Goal: Task Accomplishment & Management: Use online tool/utility

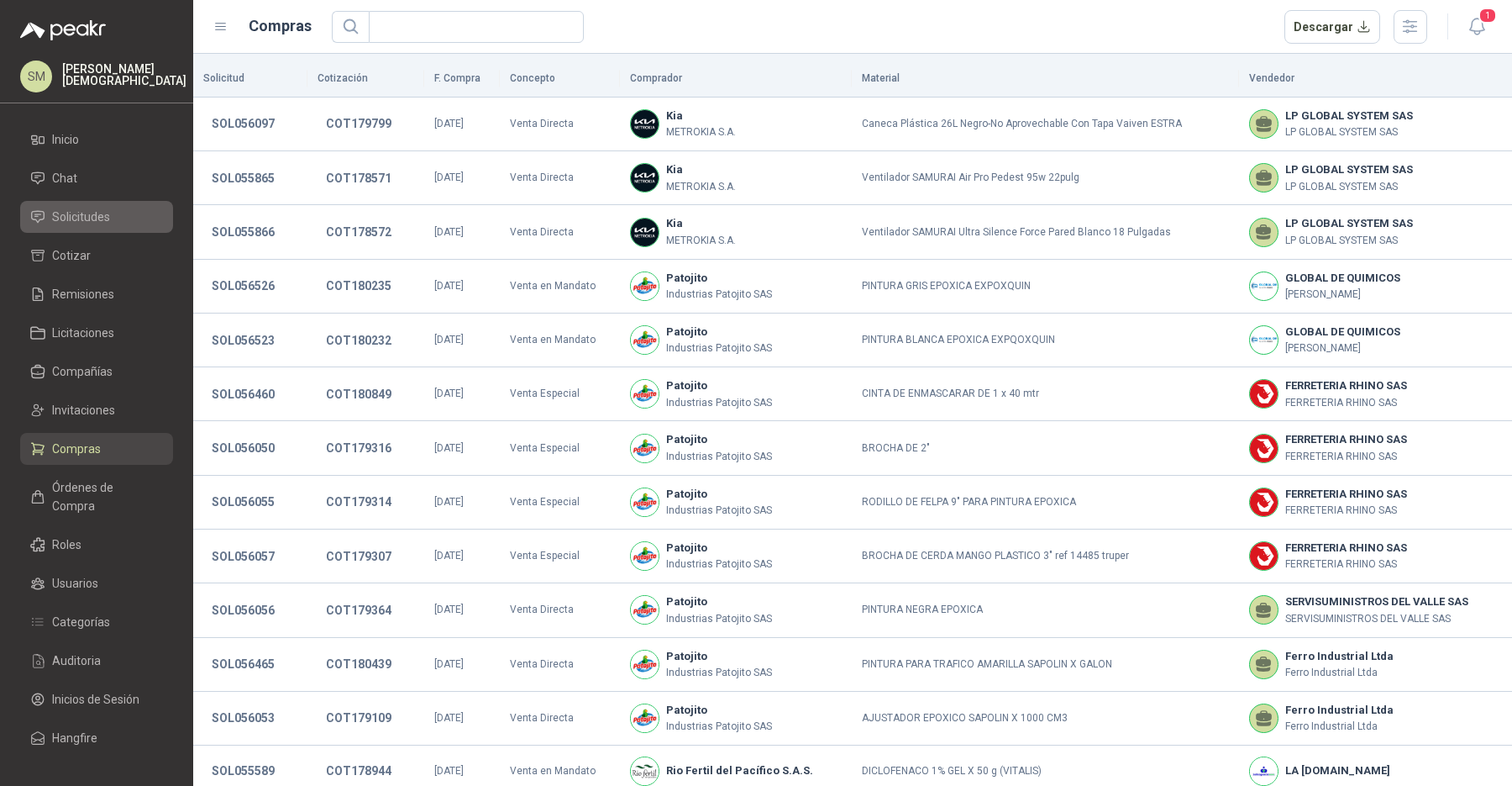
click at [67, 215] on span "Solicitudes" at bounding box center [80, 216] width 58 height 18
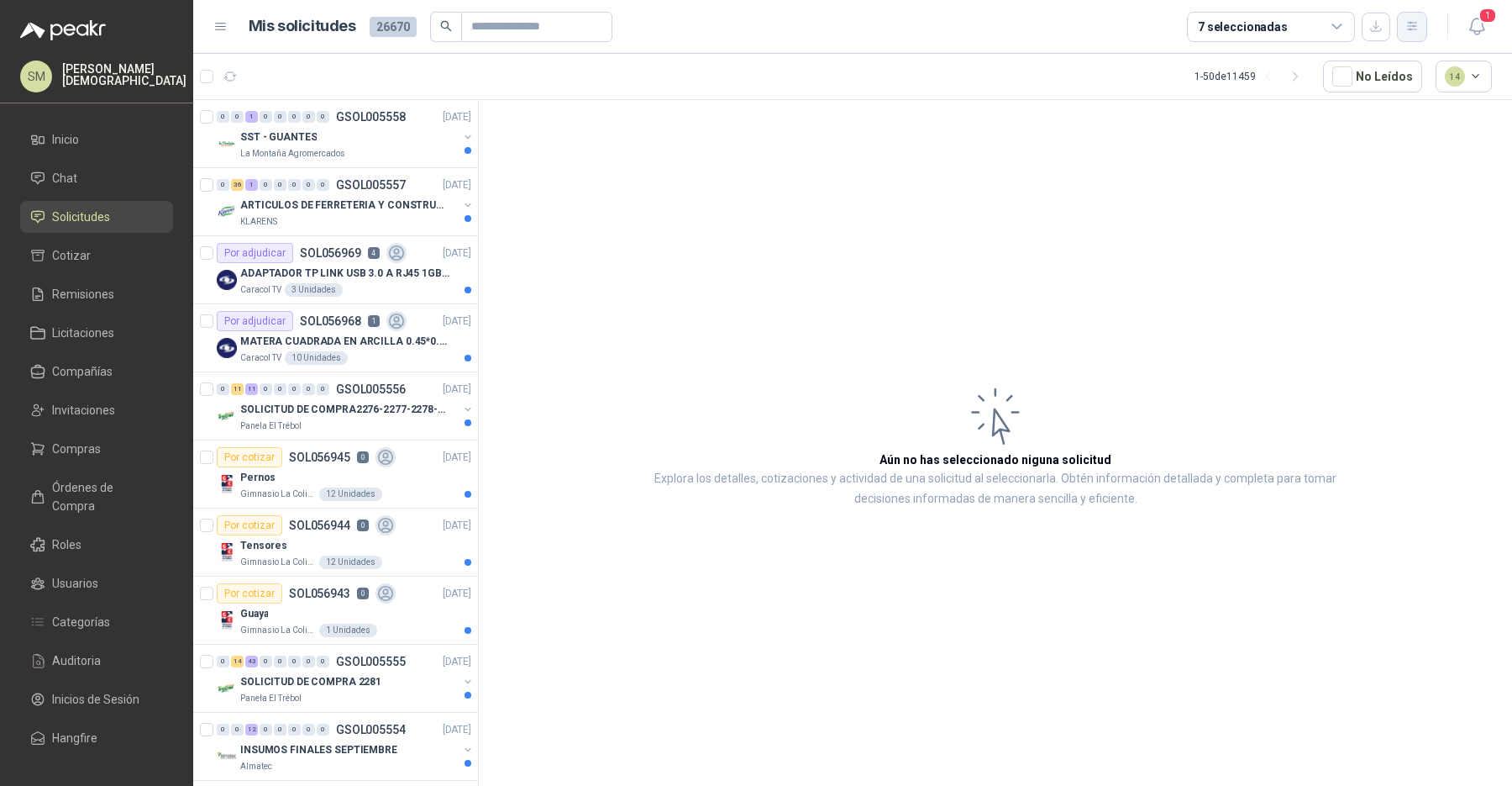
click at [1406, 30] on icon "button" at bounding box center [1412, 26] width 15 height 15
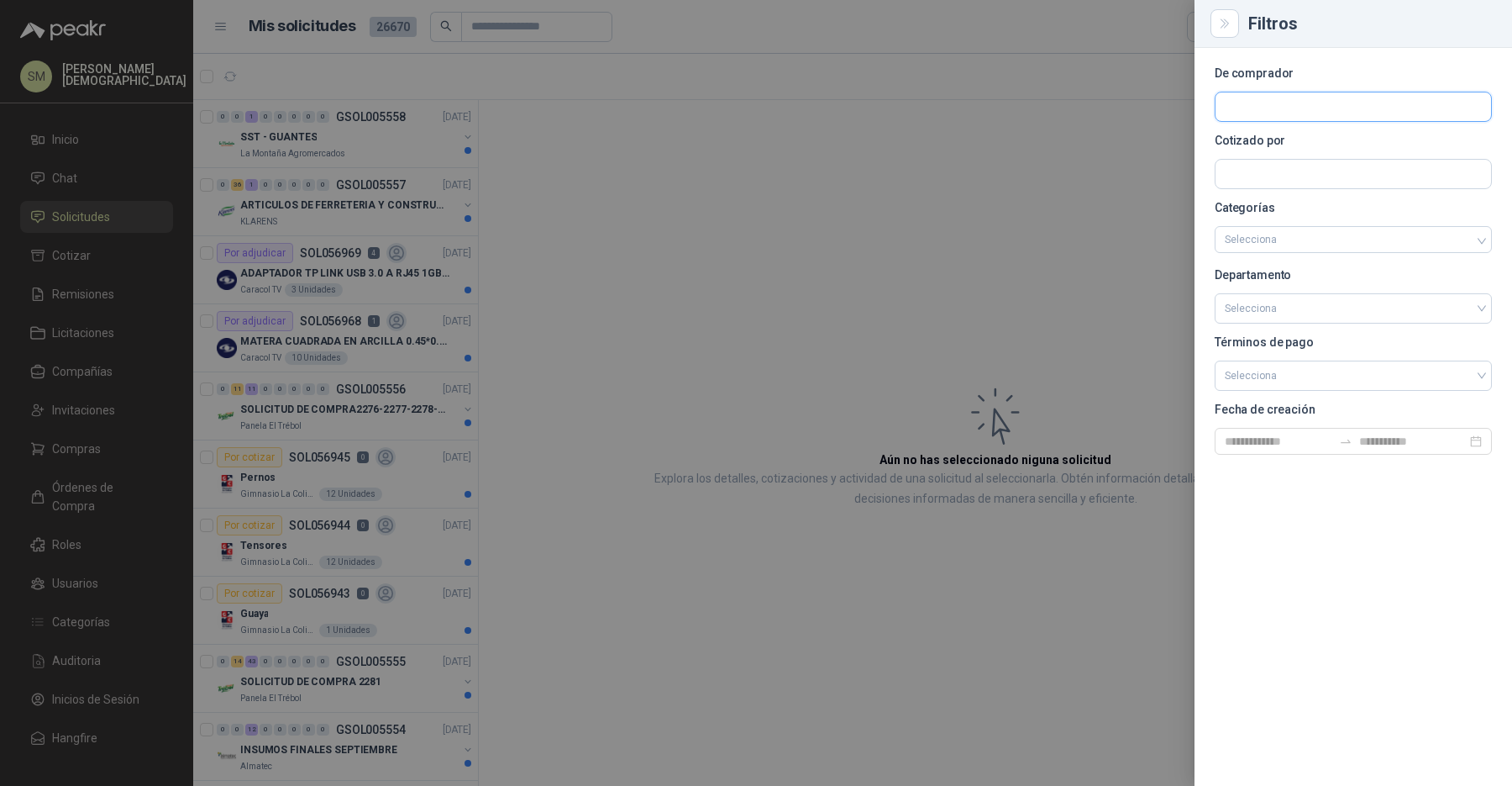
click at [1275, 116] on input "text" at bounding box center [1353, 106] width 276 height 28
type input "*******"
click at [1279, 154] on span "MIGAN CAPITAL S.A.S. -" at bounding box center [1299, 153] width 90 height 9
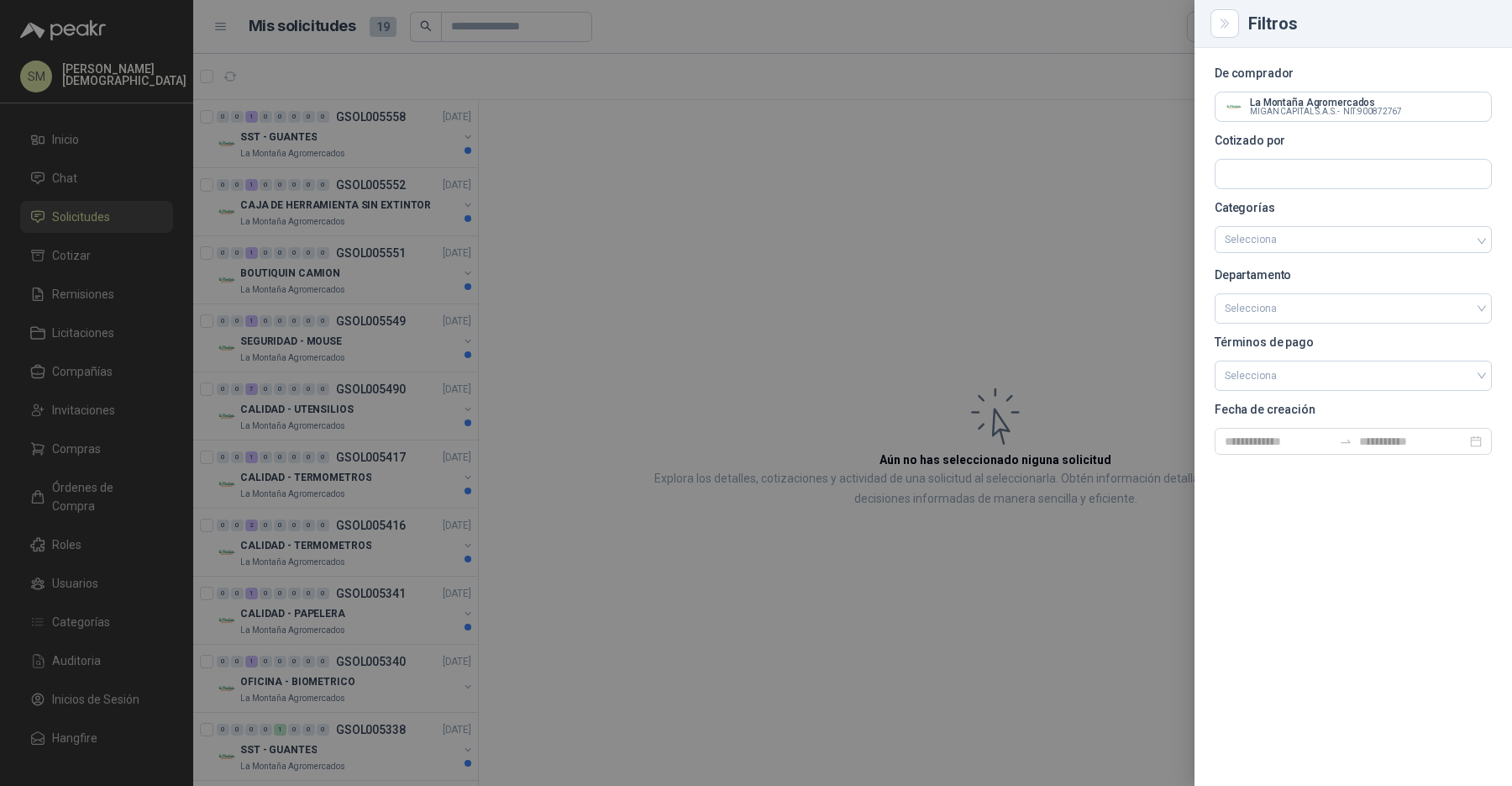
click at [582, 163] on div at bounding box center [756, 393] width 1512 height 786
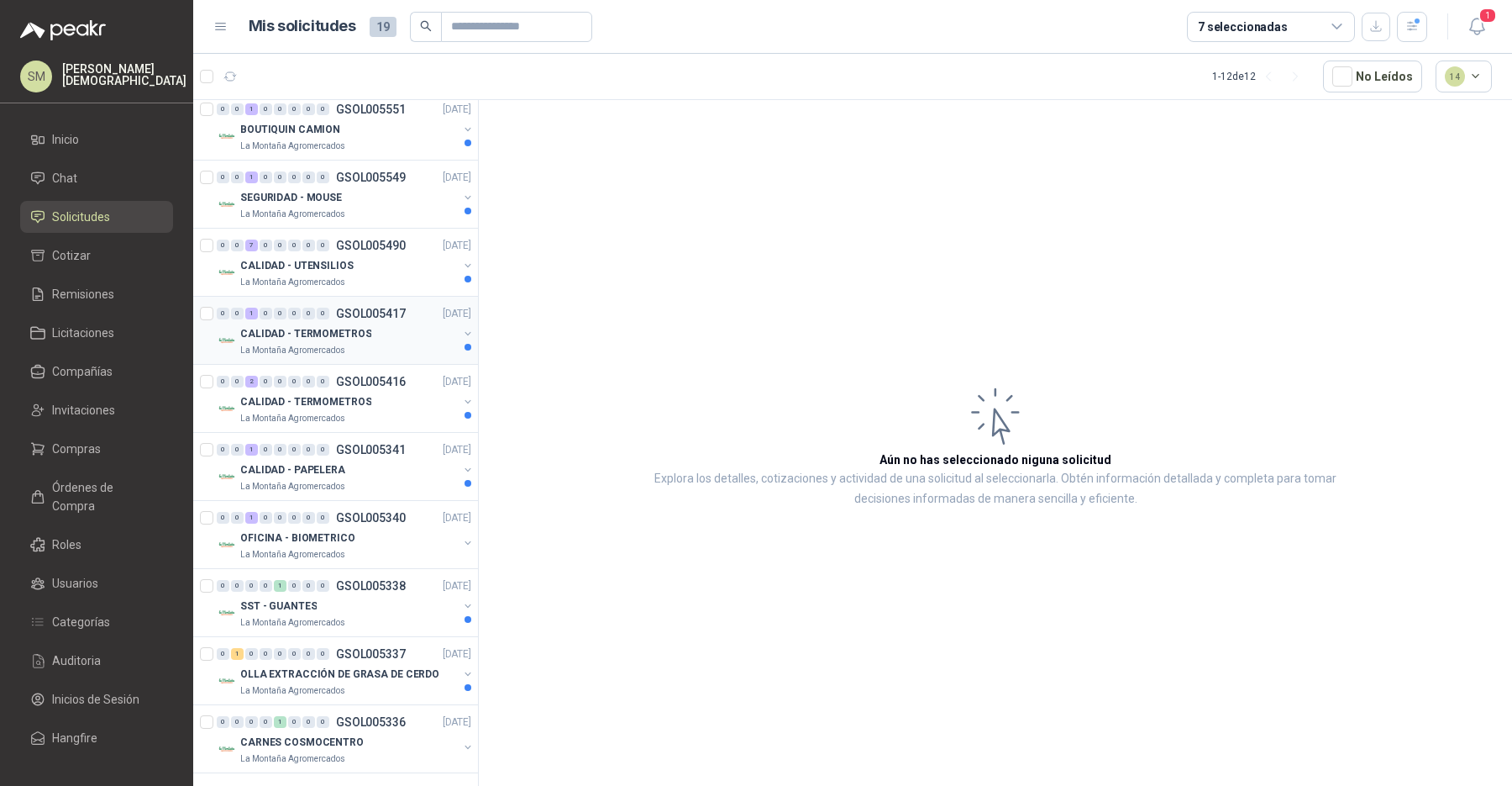
scroll to position [144, 0]
click at [327, 530] on p "OFICINA - BIOMETRICO" at bounding box center [298, 538] width 115 height 16
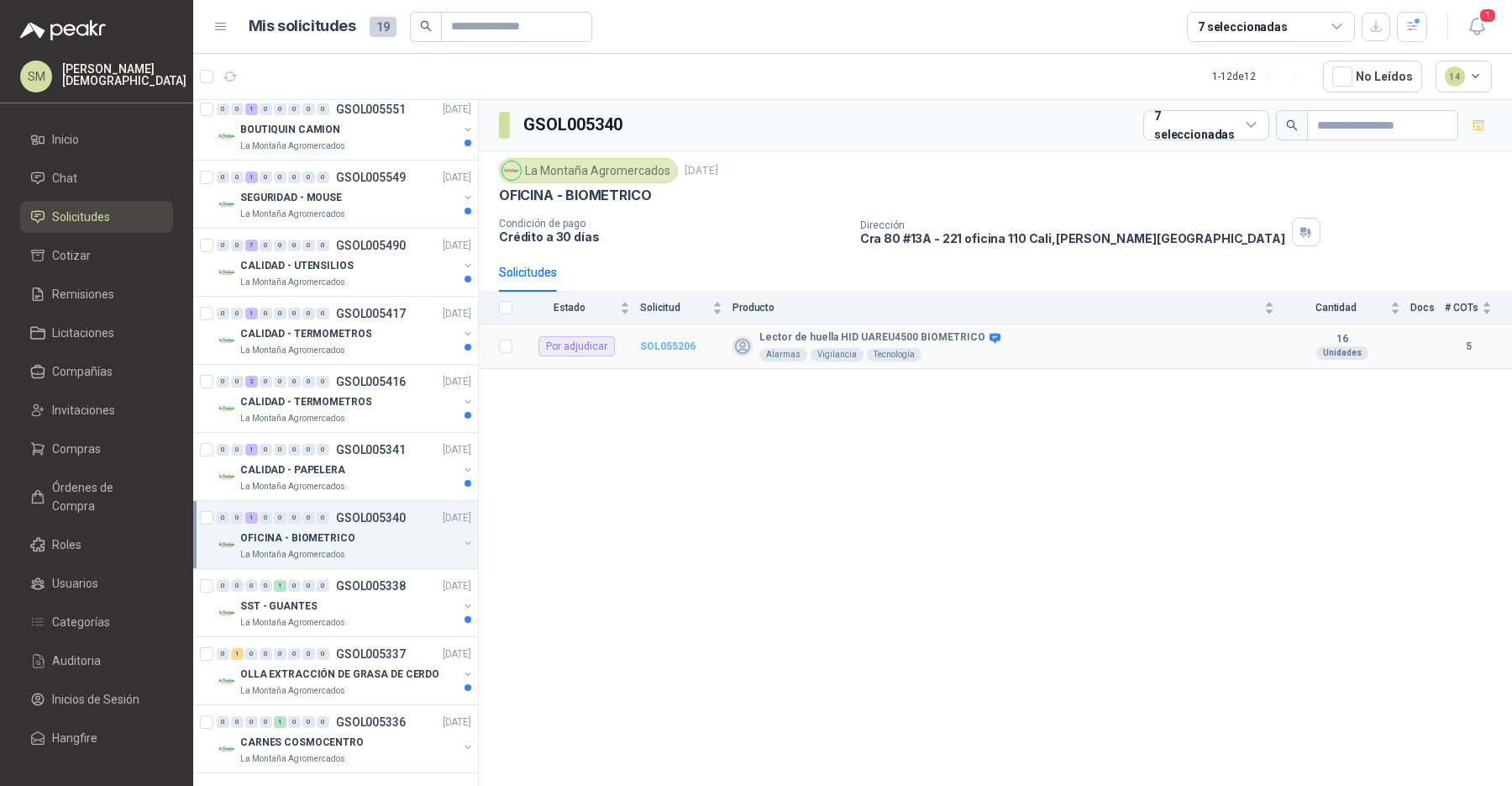
click at [662, 340] on b "SOL055206" at bounding box center [668, 346] width 55 height 12
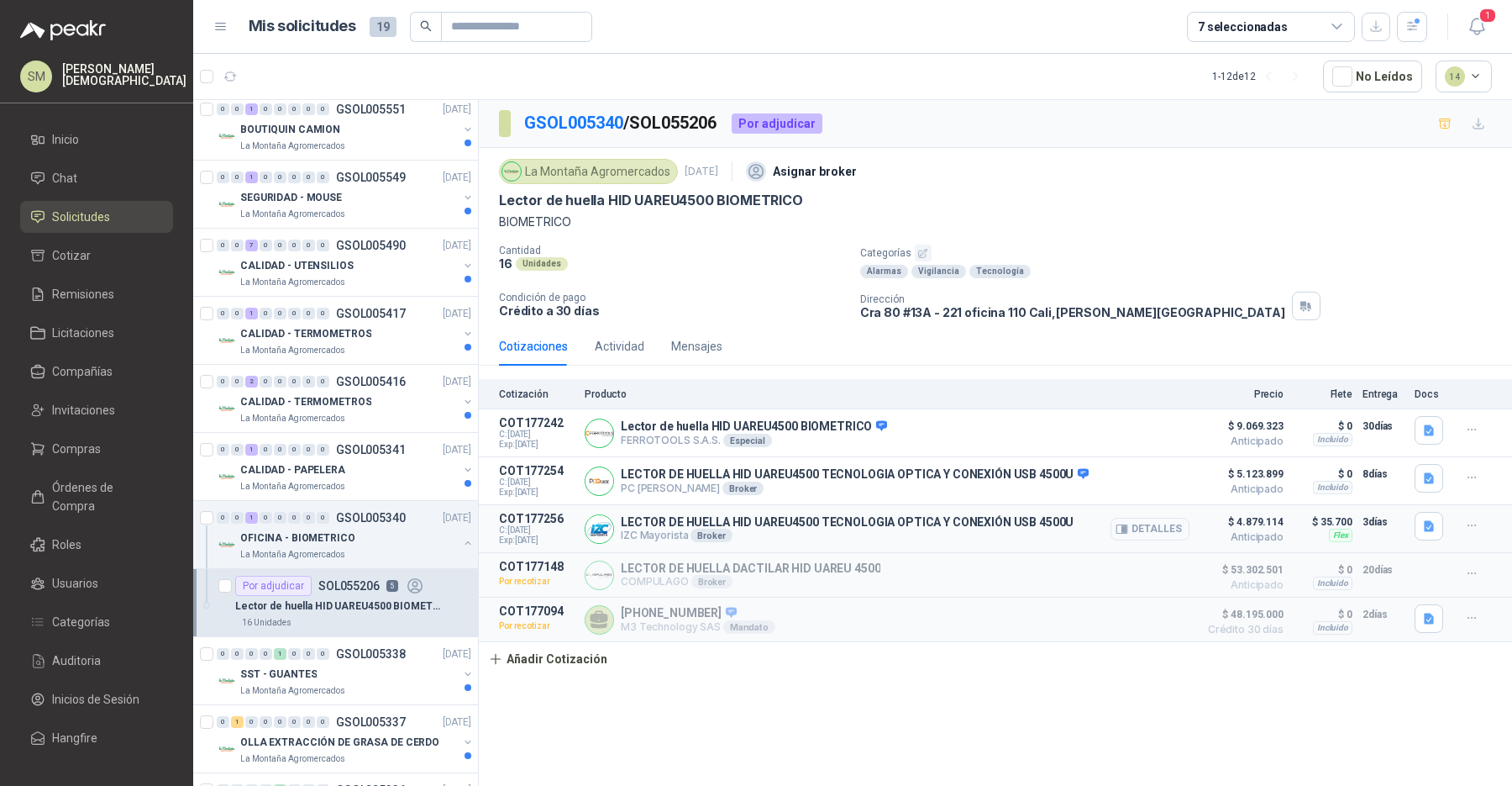
click at [1175, 527] on button "Detalles" at bounding box center [1150, 529] width 79 height 22
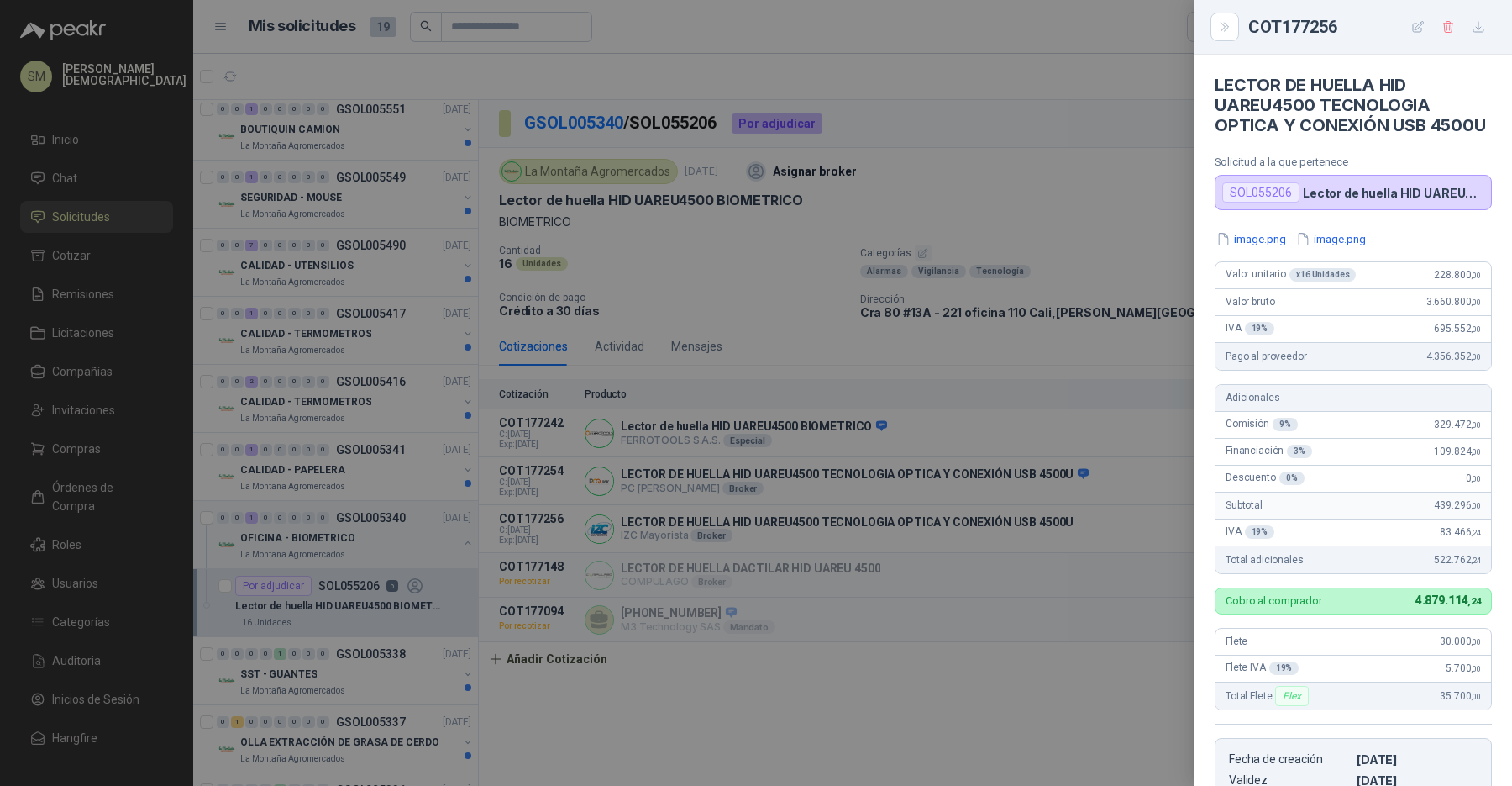
click at [859, 372] on div at bounding box center [756, 393] width 1512 height 786
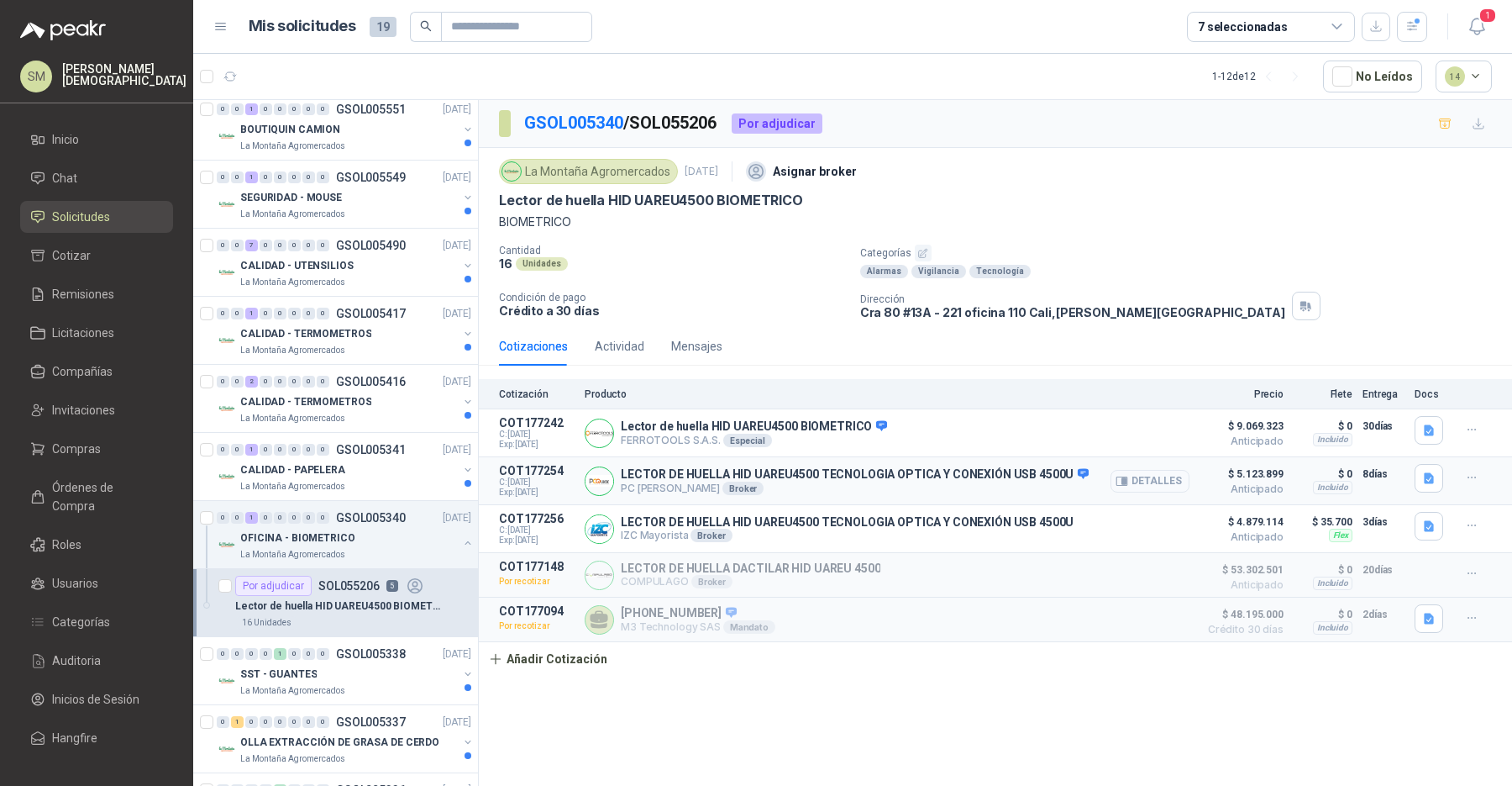
click at [1133, 476] on button "Detalles" at bounding box center [1150, 481] width 79 height 22
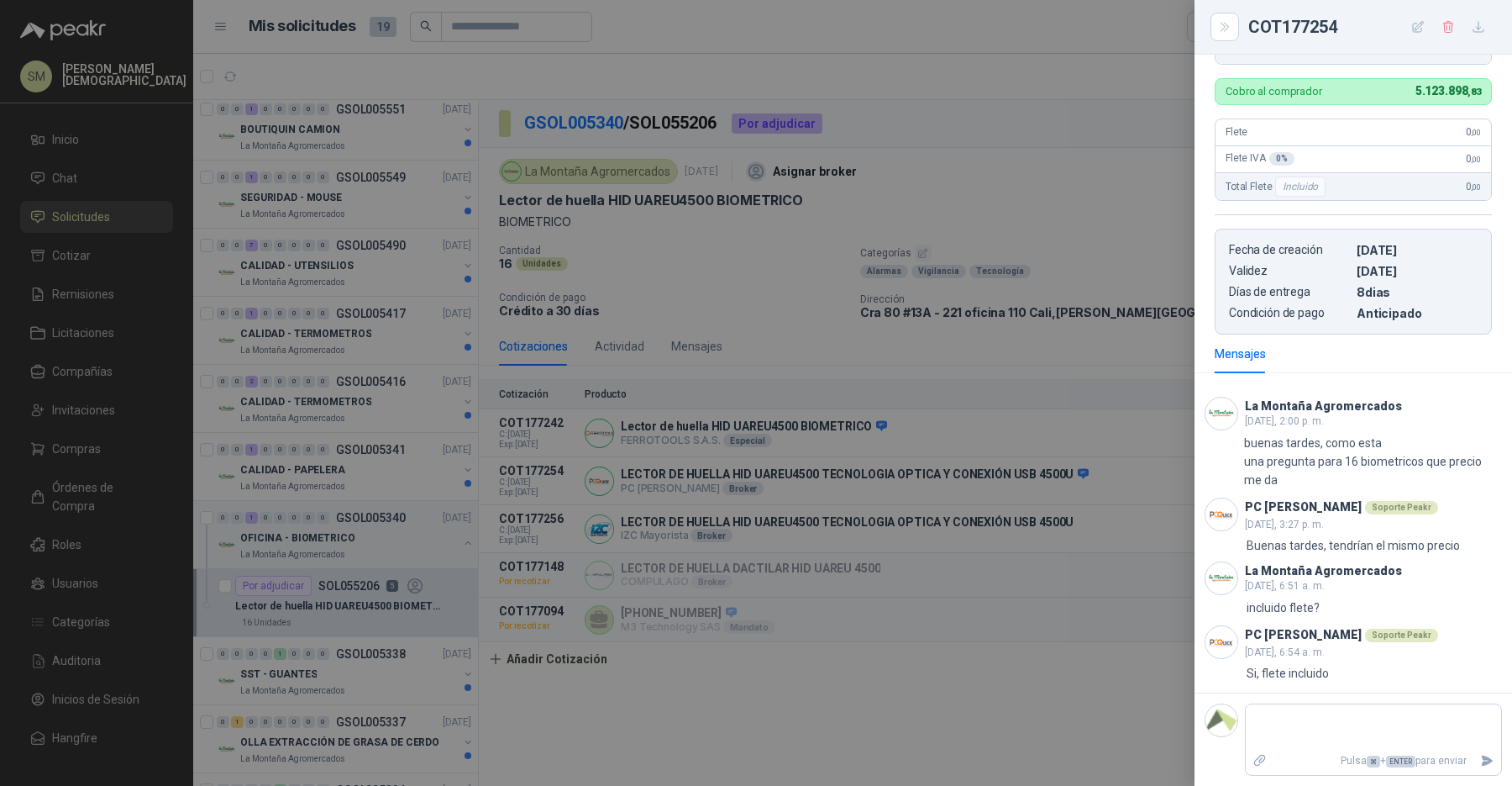
scroll to position [614, 0]
click at [1070, 477] on div at bounding box center [756, 393] width 1512 height 786
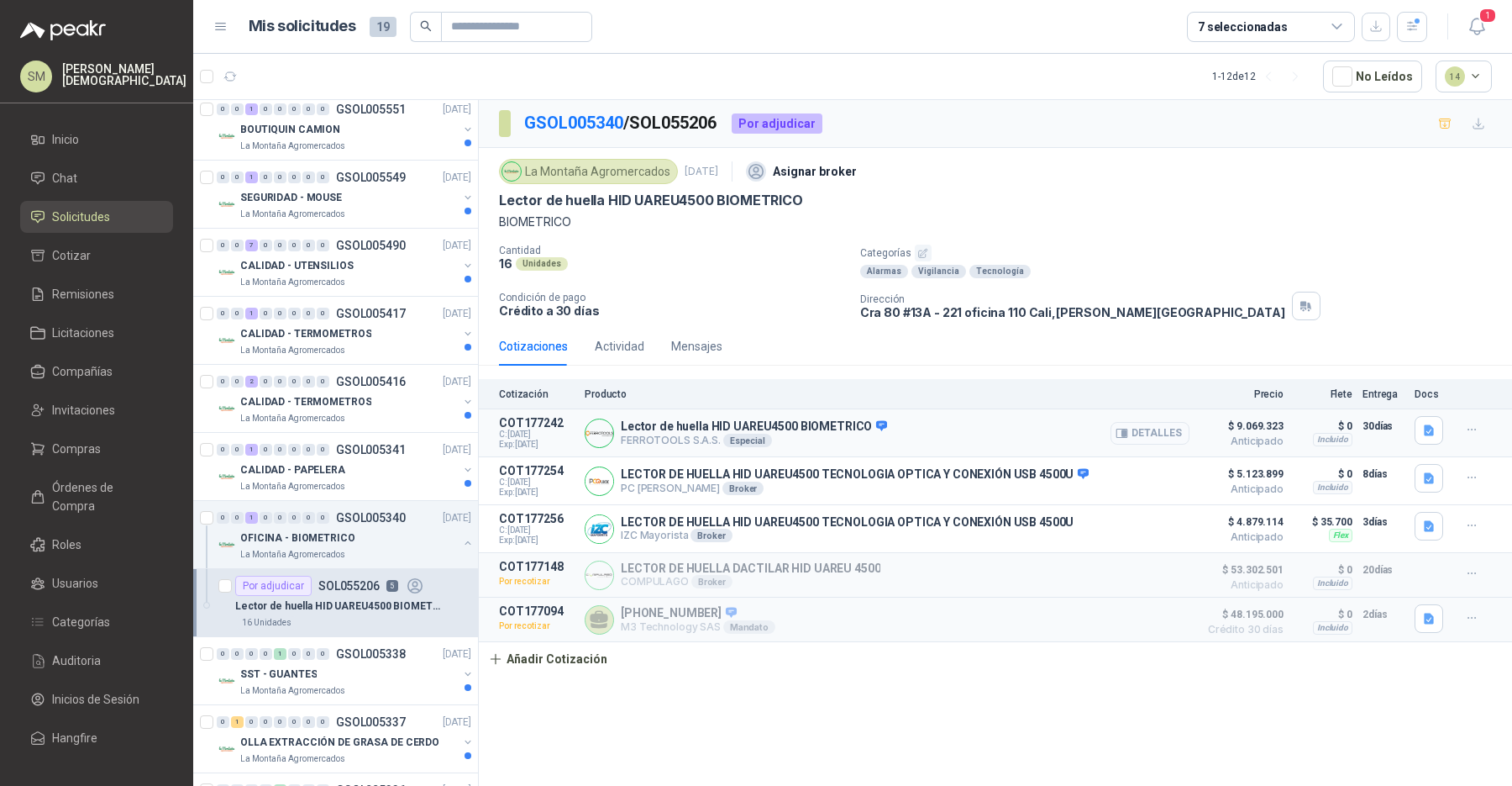
click at [1132, 429] on button "Detalles" at bounding box center [1150, 433] width 79 height 22
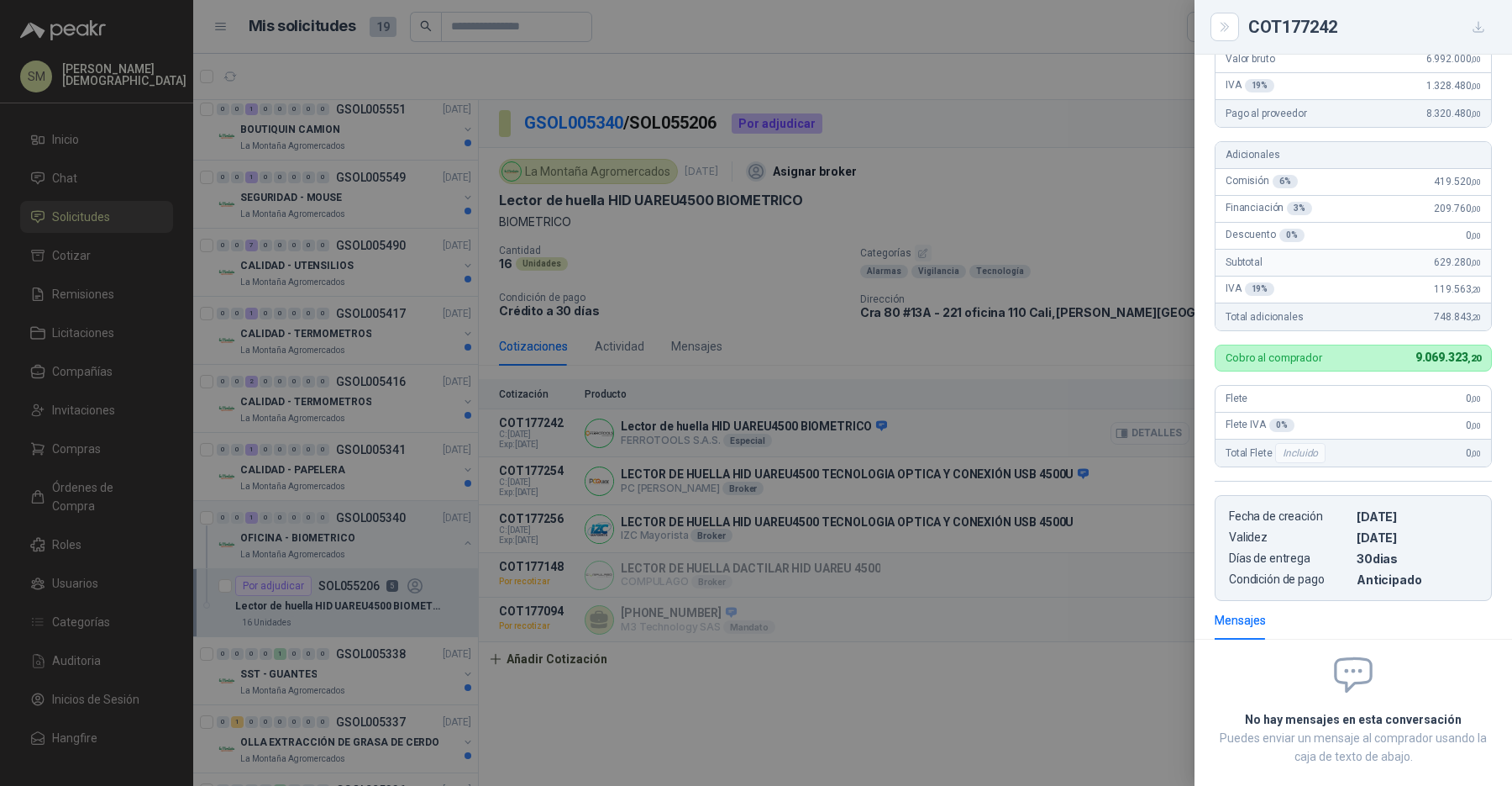
scroll to position [271, 0]
click at [1059, 469] on div at bounding box center [756, 393] width 1512 height 786
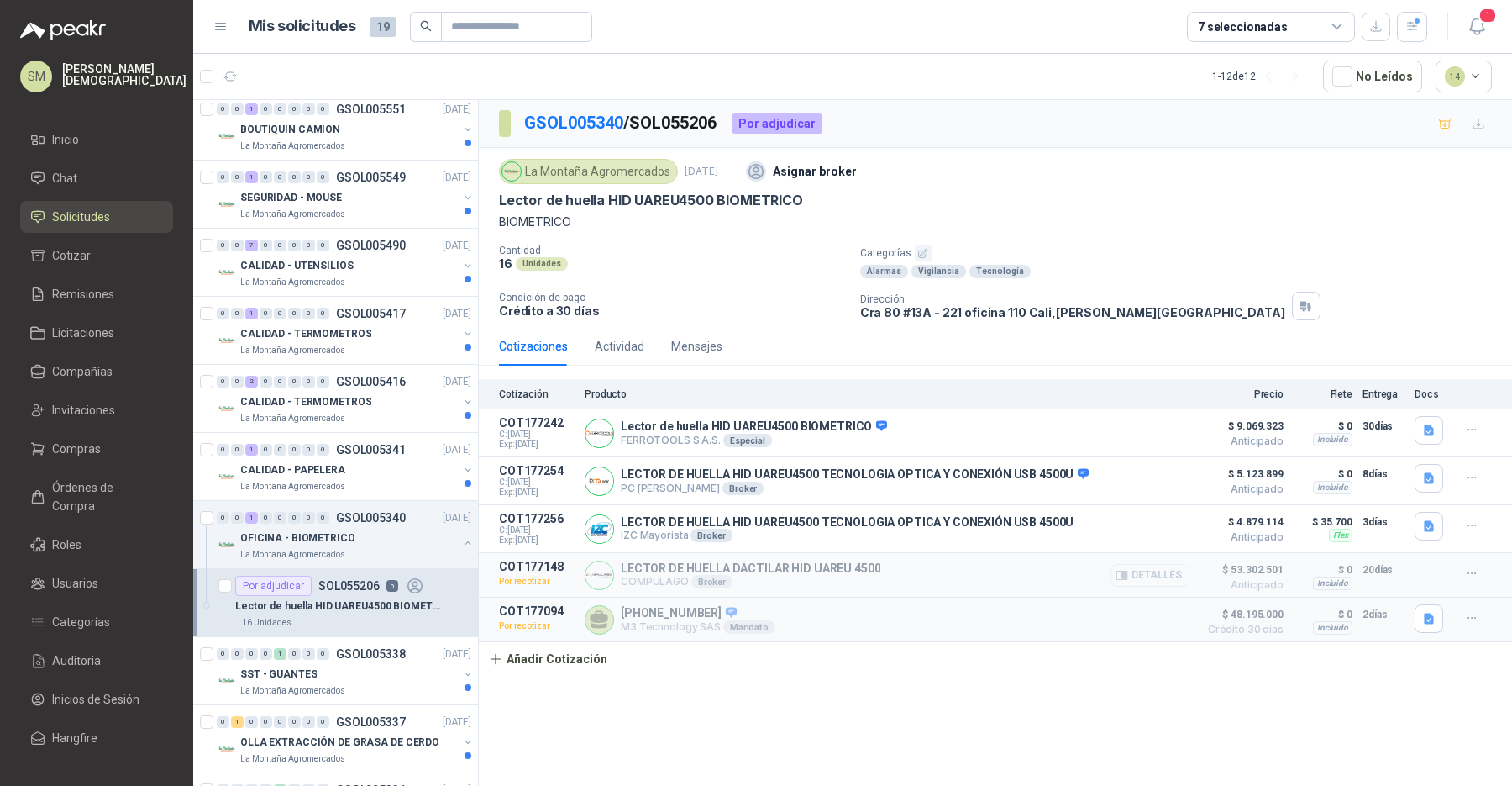
click at [1131, 576] on button "Detalles" at bounding box center [1150, 575] width 79 height 22
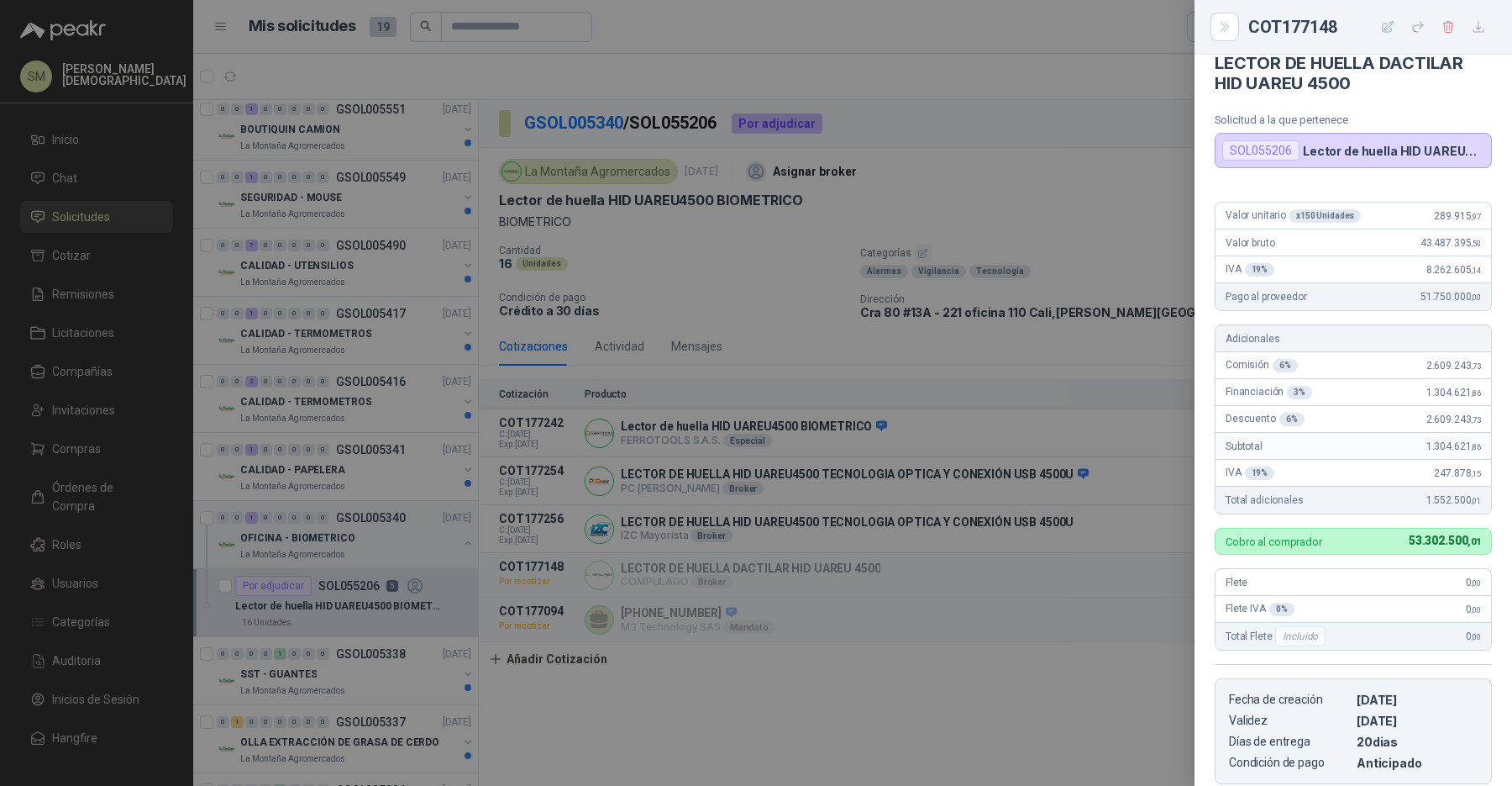
scroll to position [15, 0]
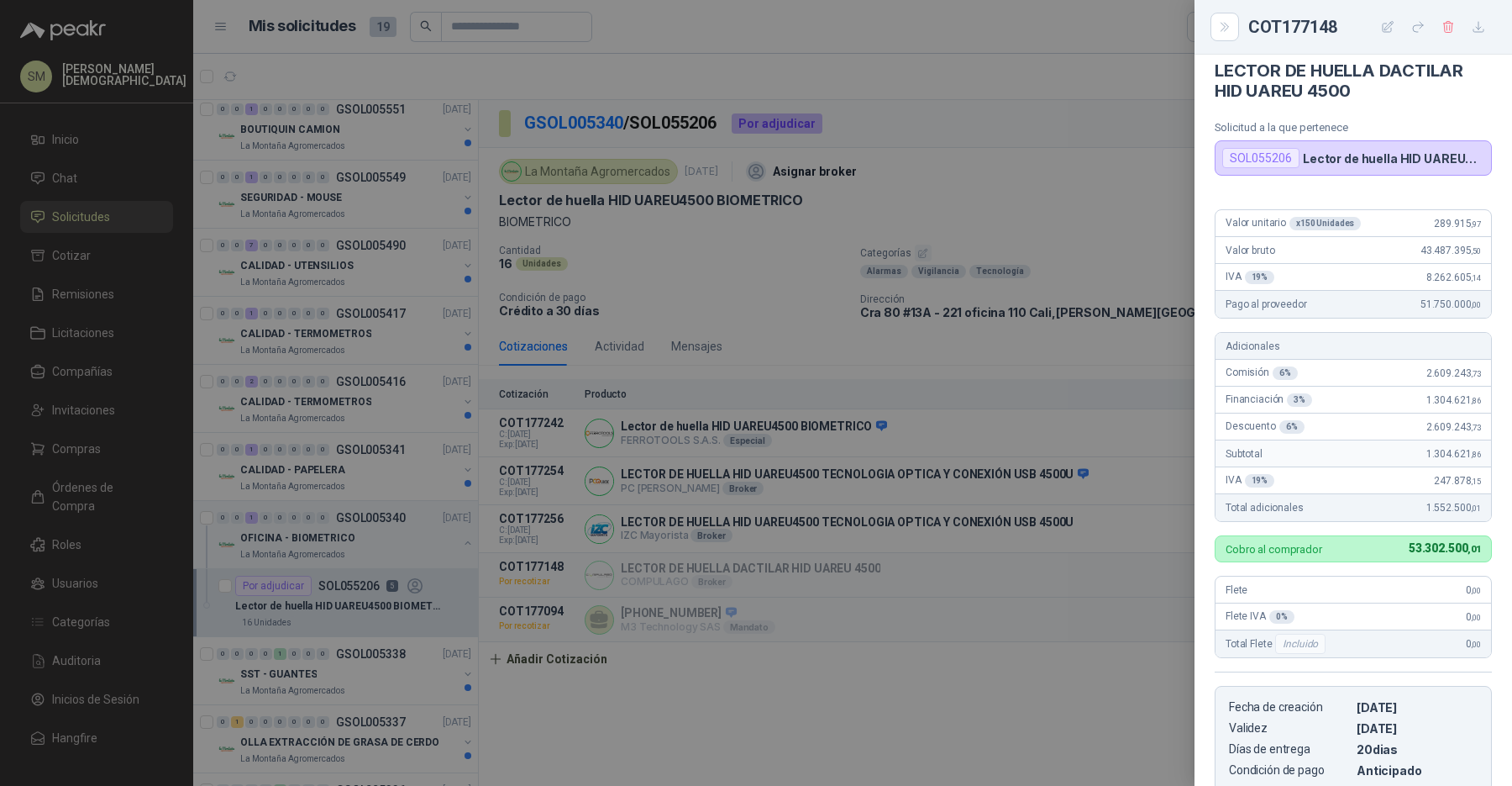
click at [1061, 519] on div at bounding box center [756, 393] width 1512 height 786
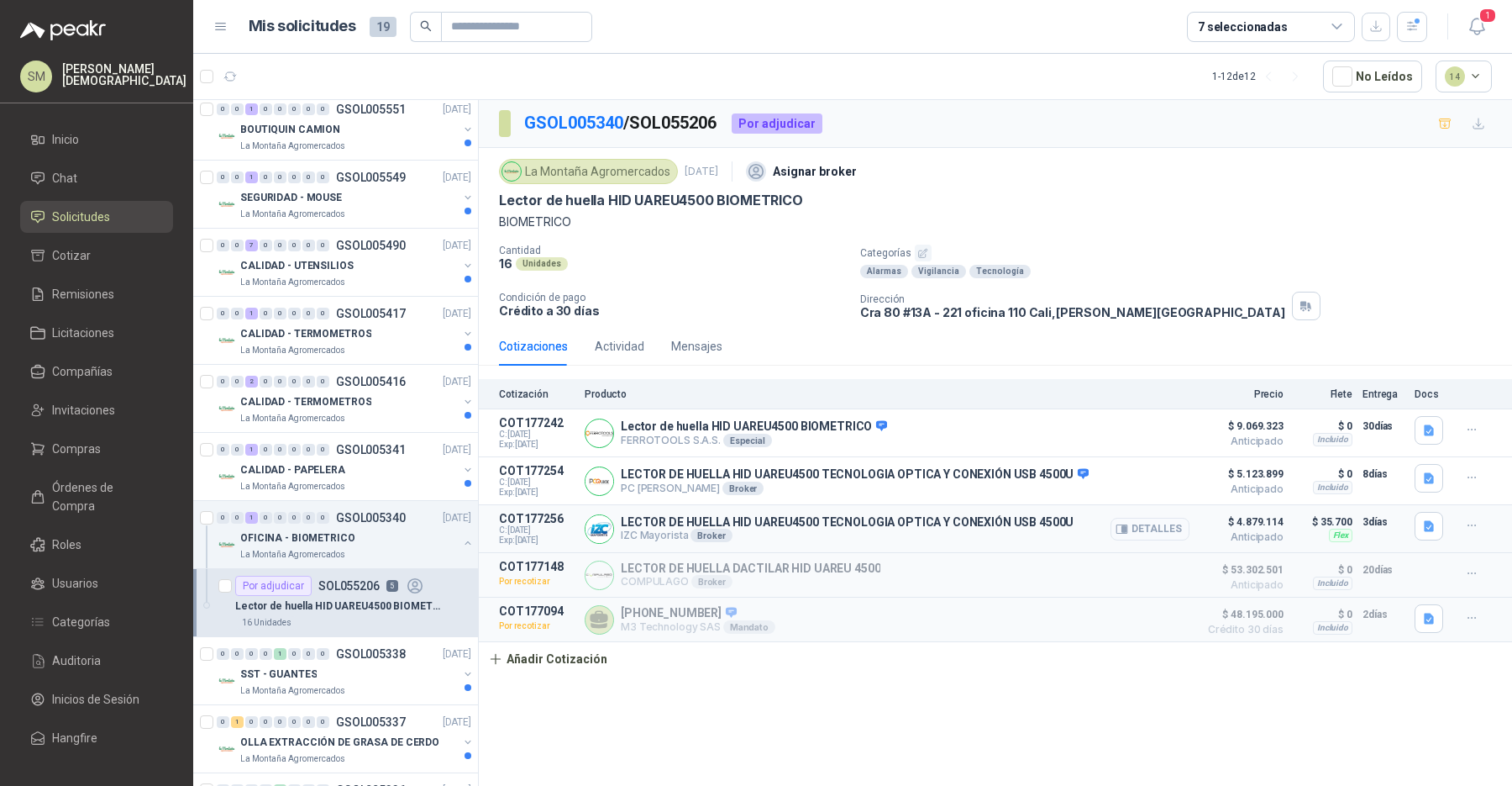
click at [1141, 526] on button "Detalles" at bounding box center [1150, 529] width 79 height 22
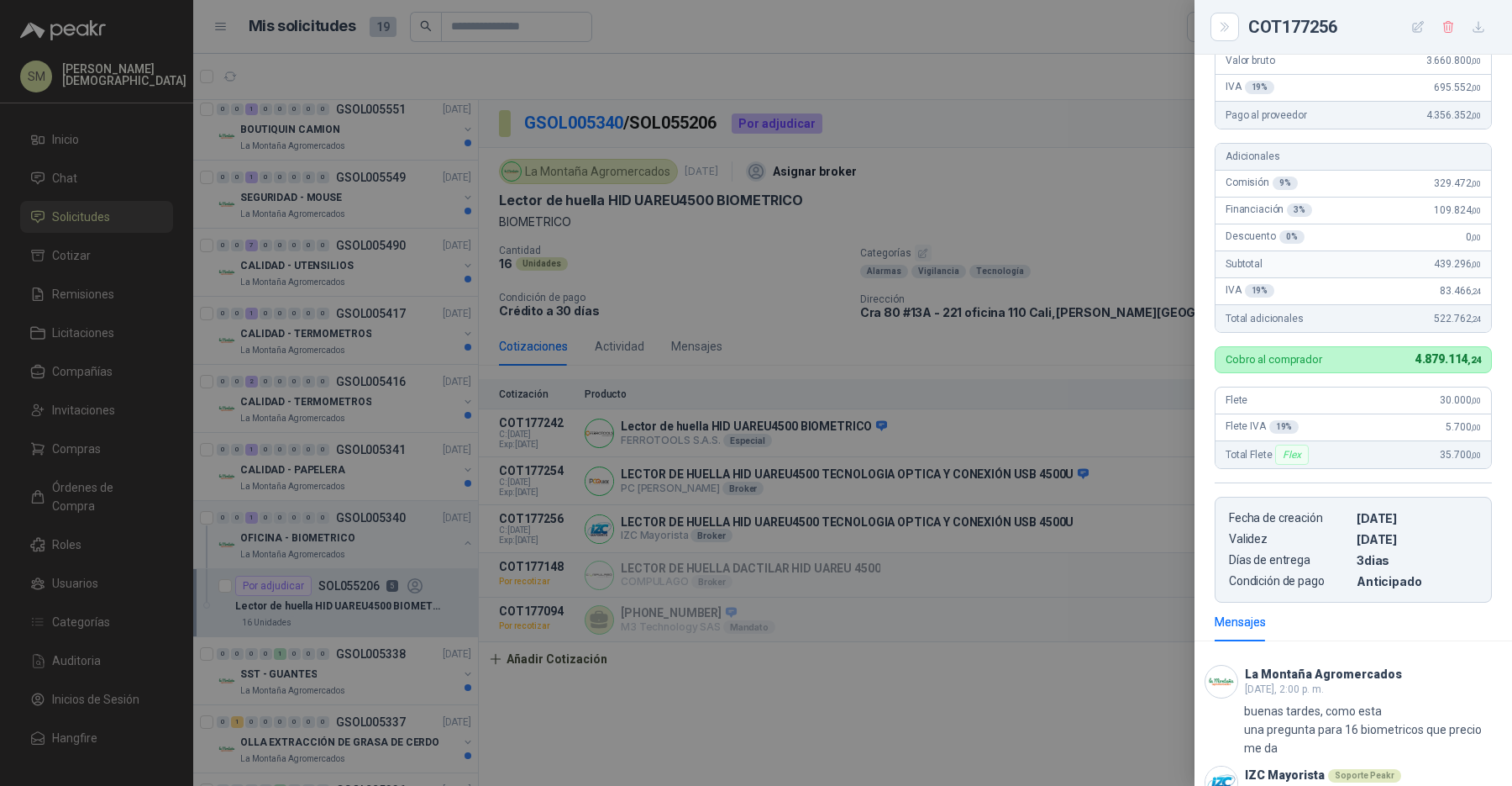
scroll to position [236, 0]
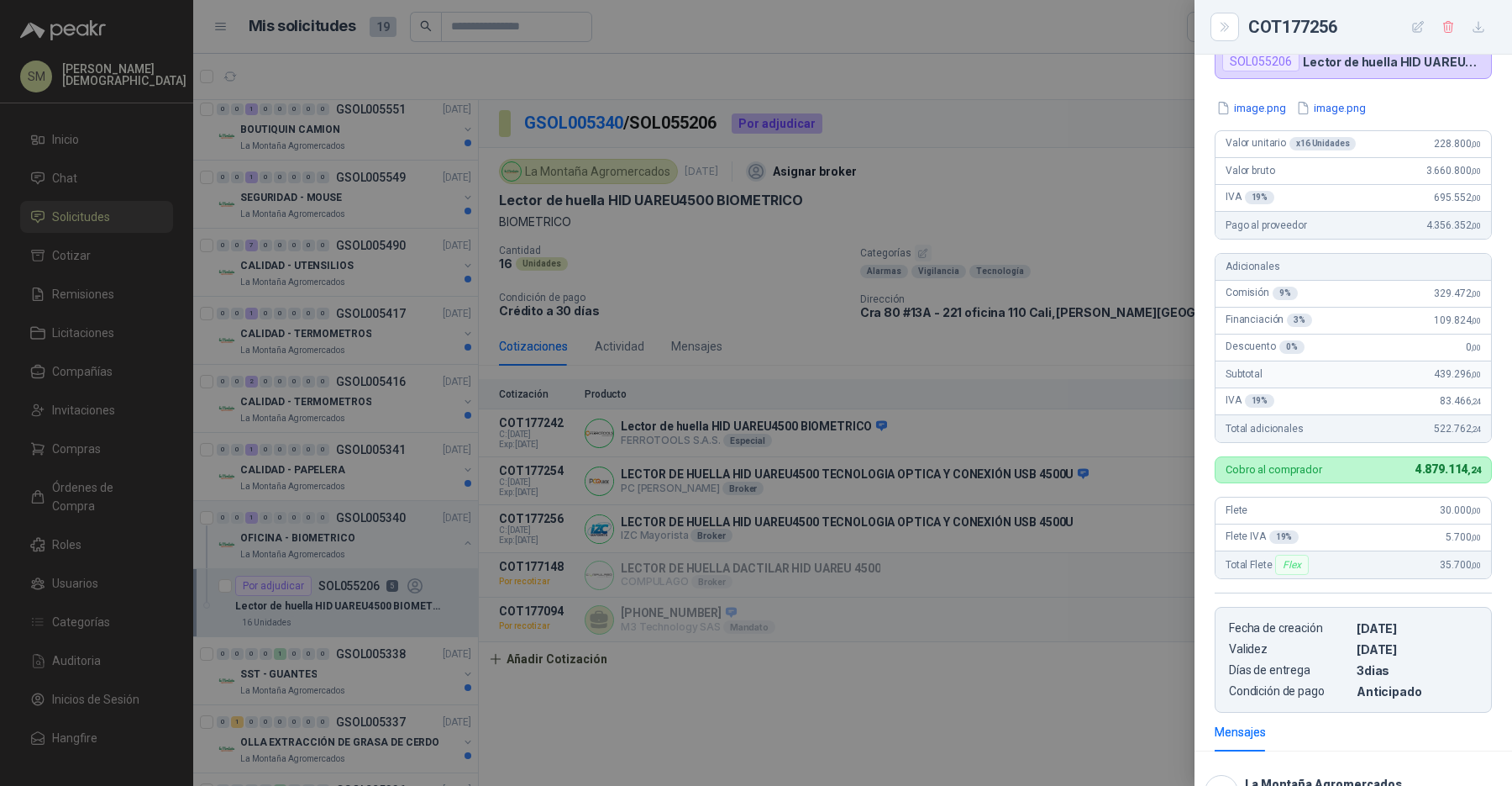
click at [957, 525] on div at bounding box center [756, 393] width 1512 height 786
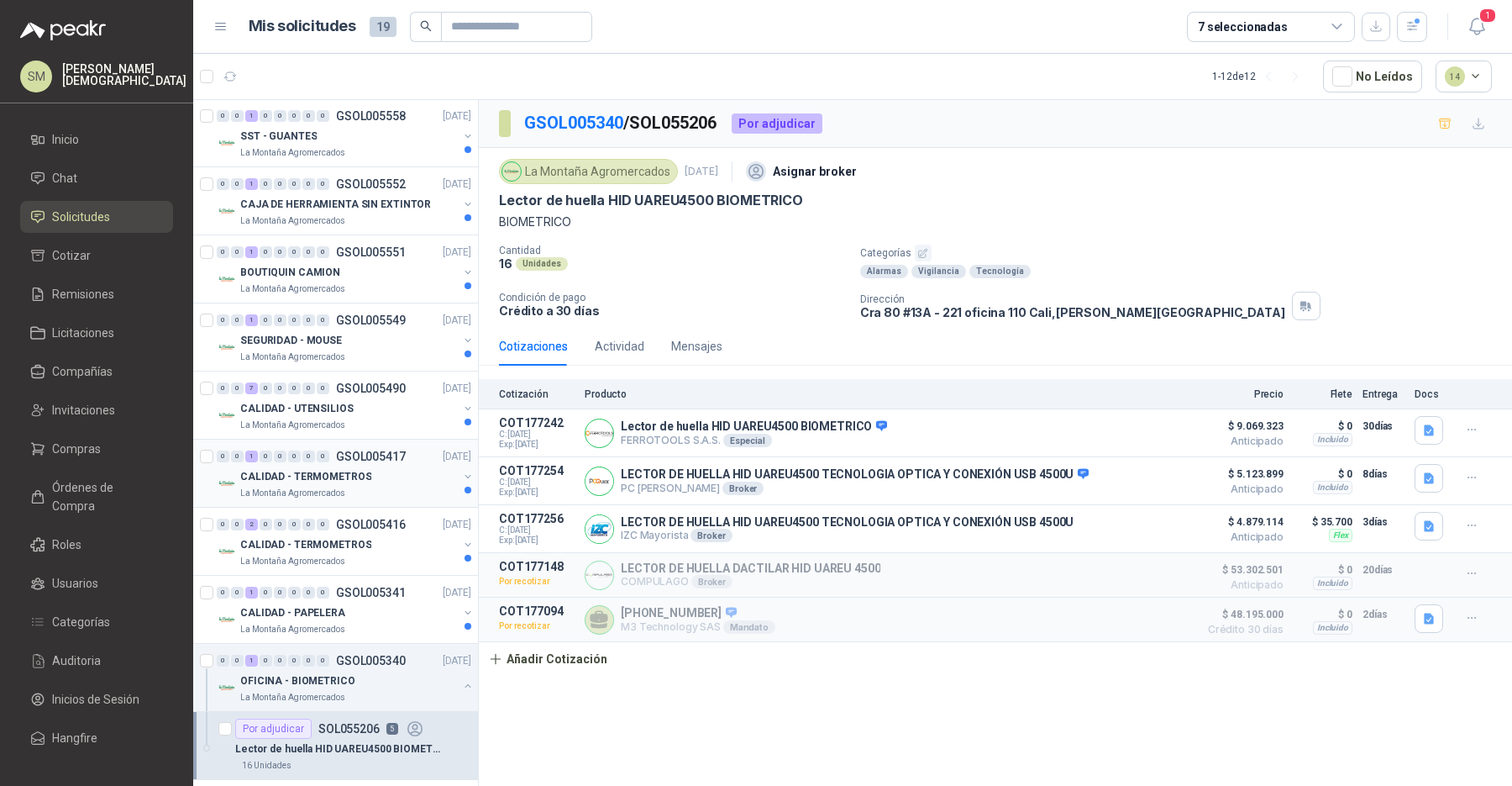
scroll to position [0, 0]
click at [102, 135] on li "Inicio" at bounding box center [96, 139] width 133 height 18
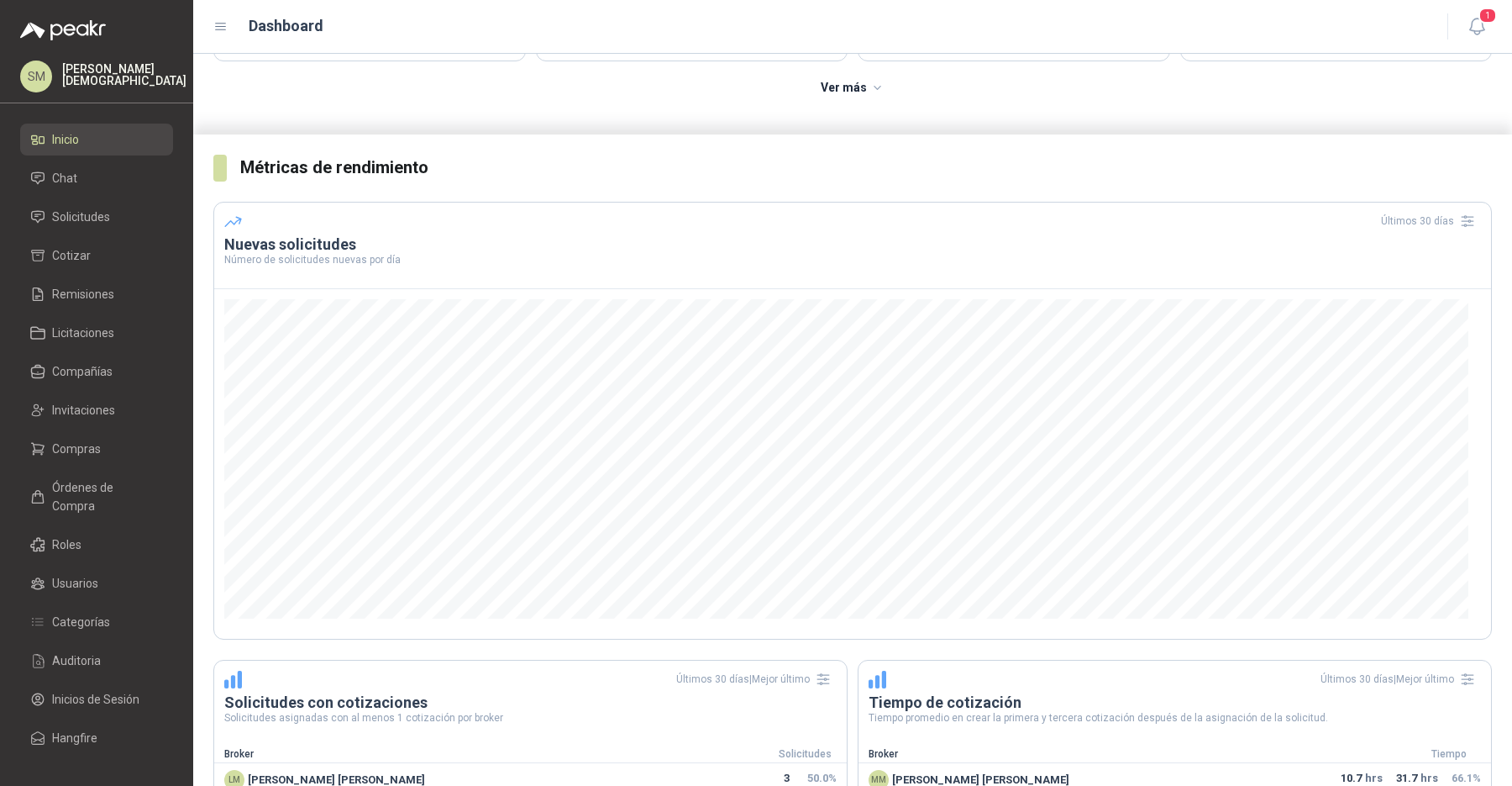
scroll to position [220, 0]
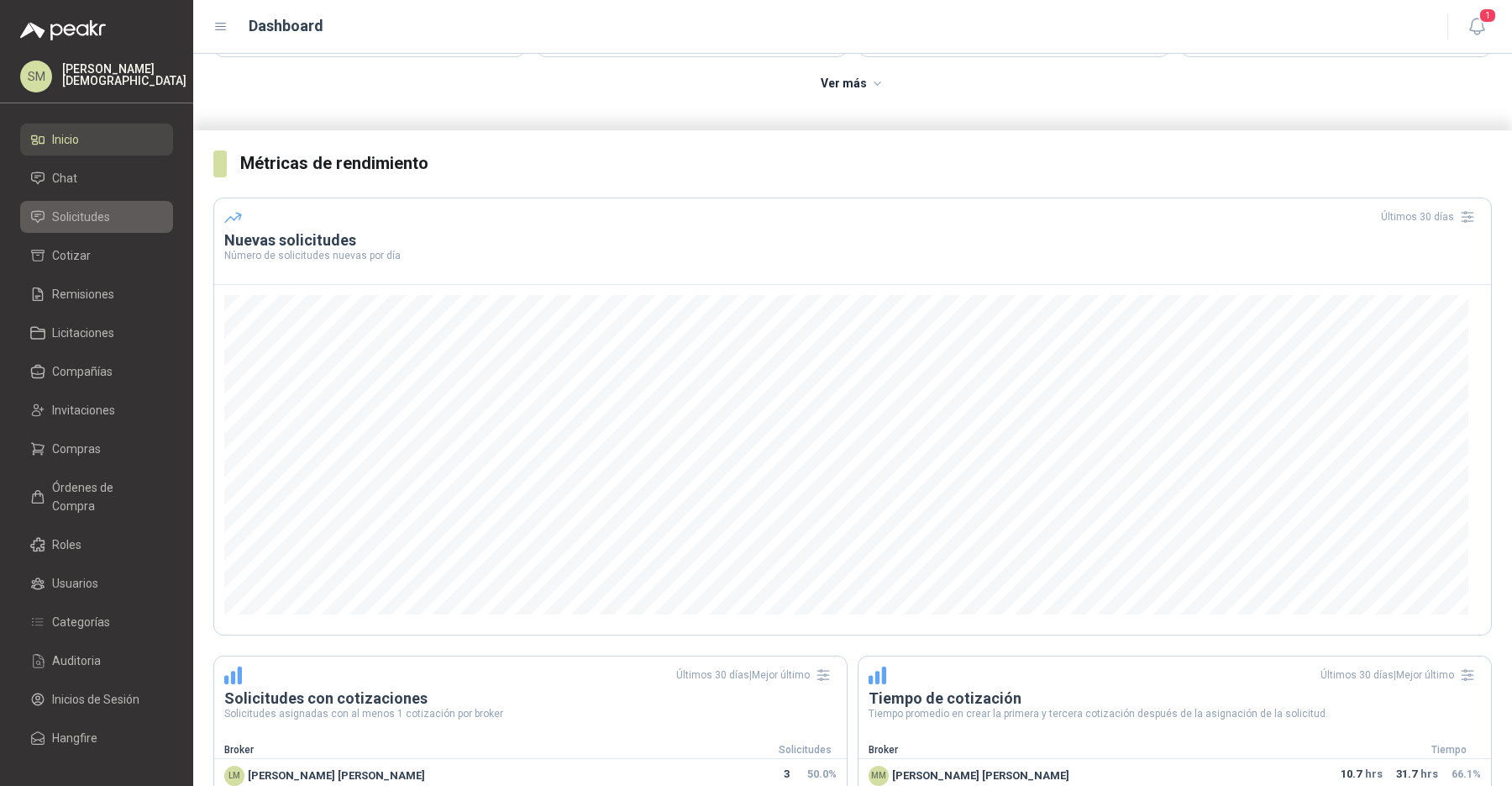
click at [78, 219] on span "Solicitudes" at bounding box center [80, 216] width 58 height 18
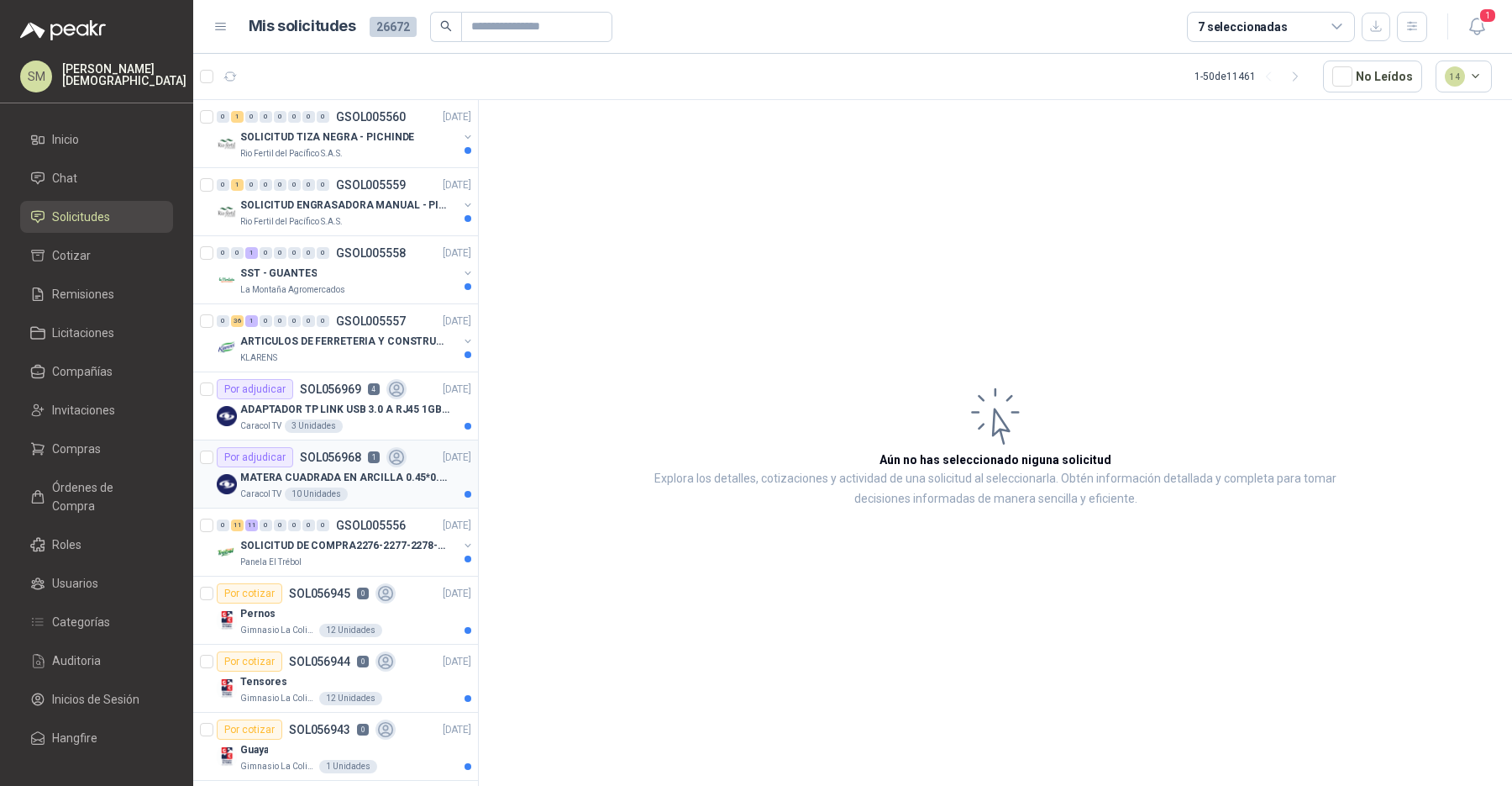
click at [382, 479] on p "MATERA CUADRADA EN ARCILLA 0.45*0.45*0.40" at bounding box center [345, 477] width 209 height 16
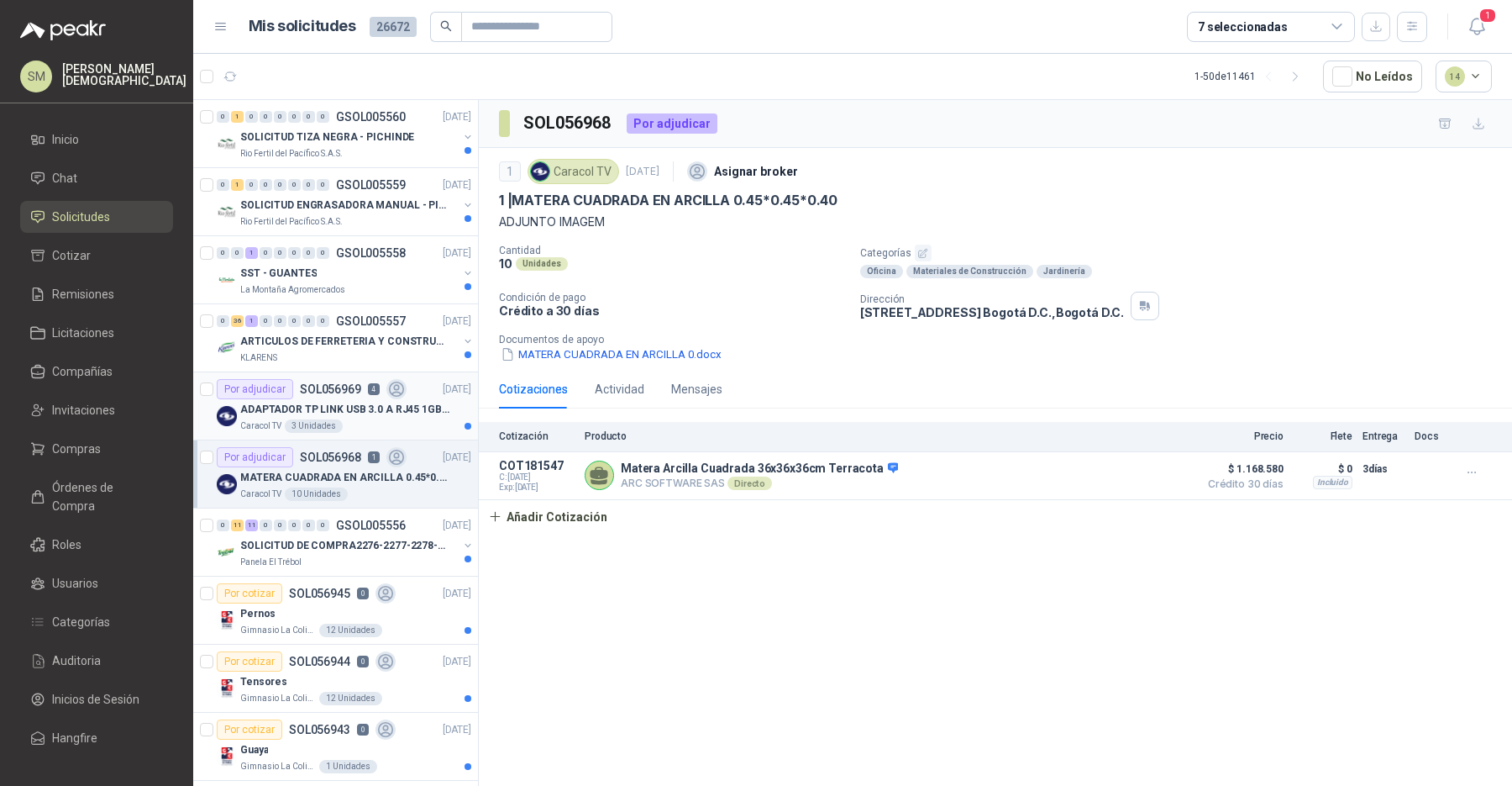
click at [393, 405] on p "ADAPTADOR TP LINK USB 3.0 A RJ45 1GB WINDOWS" at bounding box center [345, 409] width 209 height 16
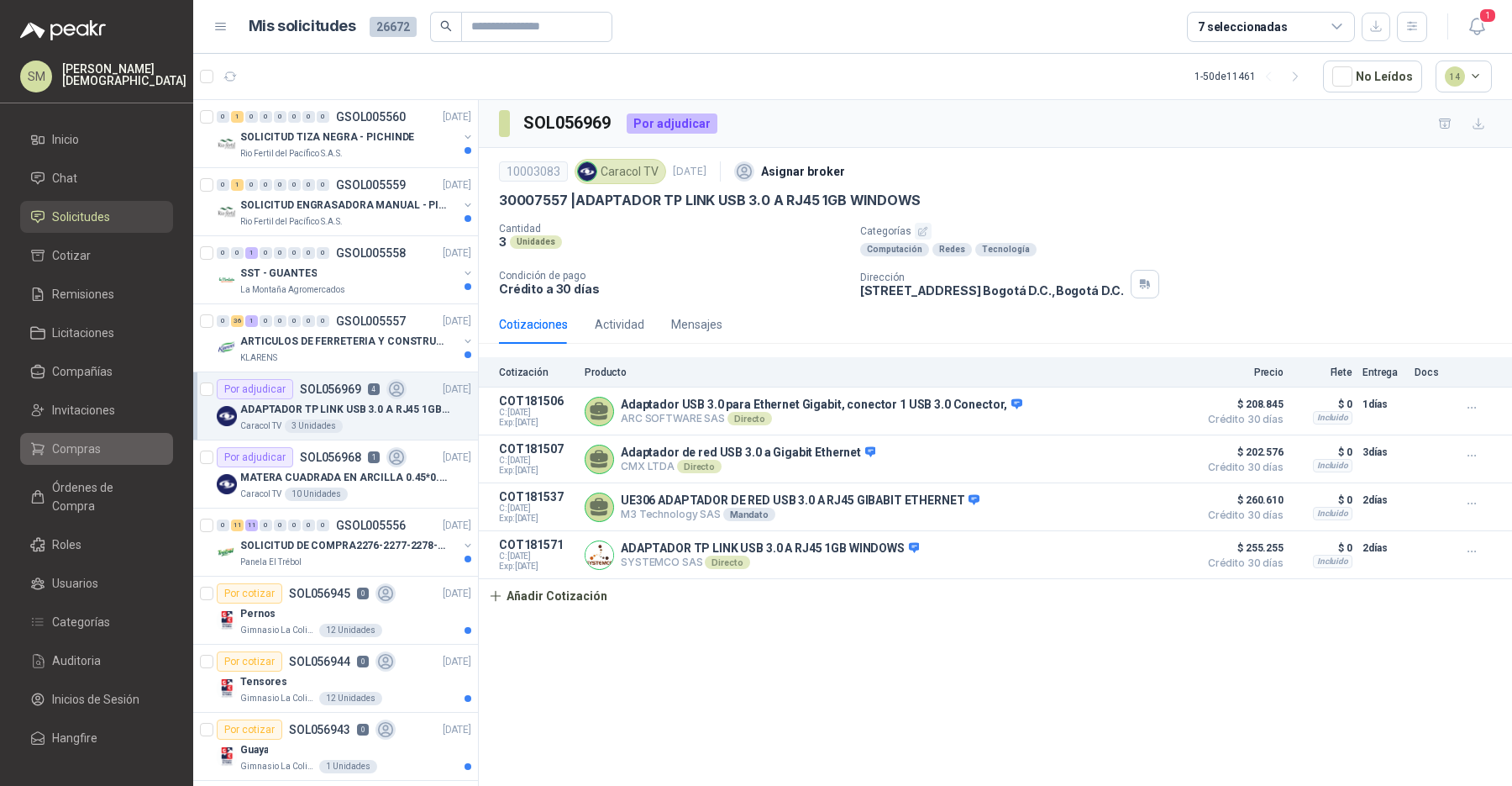
click at [102, 447] on li "Compras" at bounding box center [96, 448] width 133 height 18
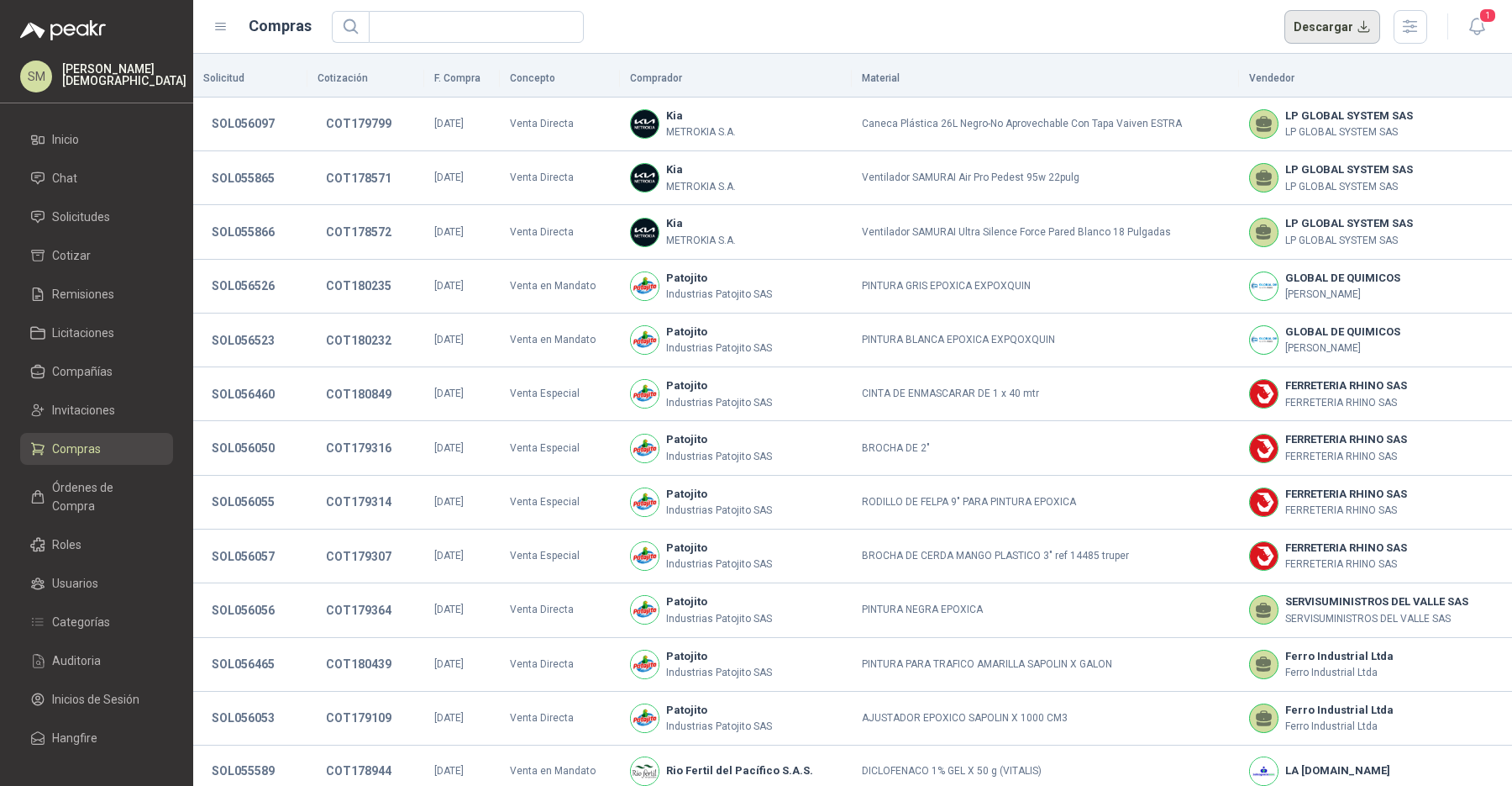
click at [1353, 31] on button "Descargar" at bounding box center [1333, 27] width 96 height 34
click at [58, 138] on span "Inicio" at bounding box center [65, 139] width 27 height 18
